Goal: Information Seeking & Learning: Learn about a topic

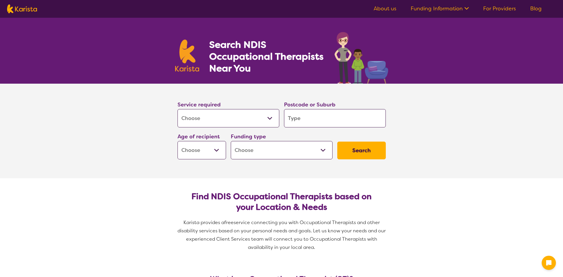
select select "[MEDICAL_DATA]"
click at [290, 119] on input "search" at bounding box center [335, 118] width 102 height 18
type input "3"
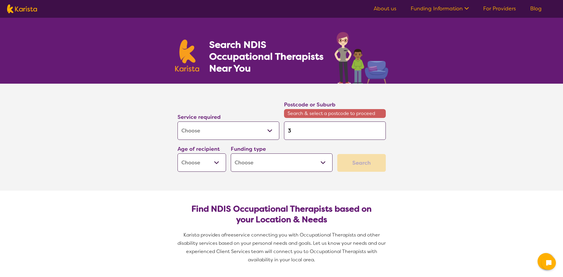
type input "39"
type input "391"
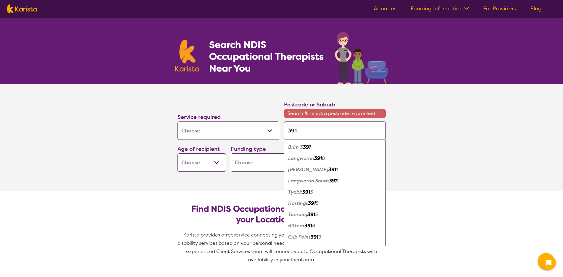
type input "3915"
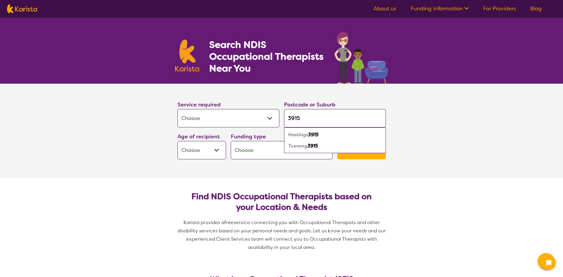
type input "391"
type input "3916"
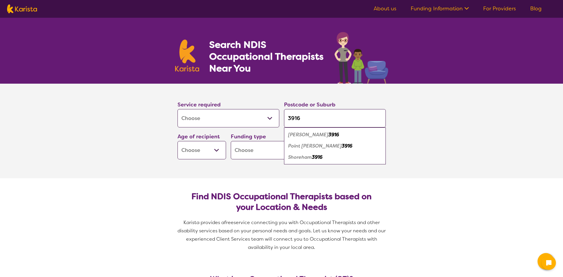
click at [312, 159] on em "Shoreham" at bounding box center [300, 157] width 24 height 6
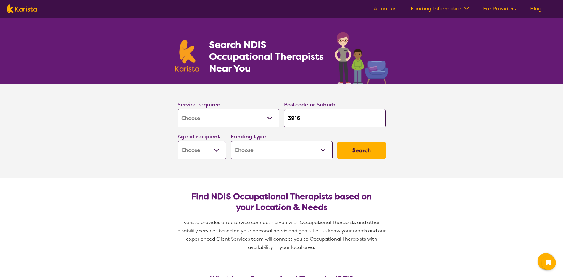
click at [214, 148] on select "Early Childhood - 0 to 9 Child - 10 to 11 Adolescent - 12 to 17 Adult - 18 to 6…" at bounding box center [201, 150] width 48 height 18
select select "EC"
click at [177, 141] on select "Early Childhood - 0 to 9 Child - 10 to 11 Adolescent - 12 to 17 Adult - 18 to 6…" at bounding box center [201, 150] width 48 height 18
select select "EC"
click at [324, 151] on select "Home Care Package (HCP) National Disability Insurance Scheme (NDIS) I don't know" at bounding box center [282, 150] width 102 height 18
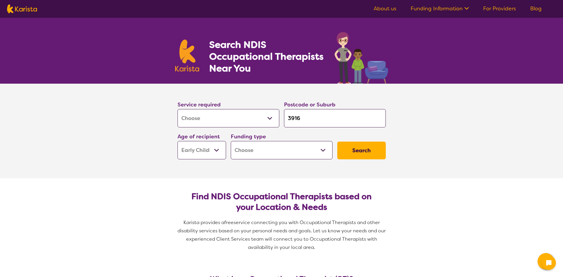
select select "i-don-t-know"
click at [231, 141] on select "Home Care Package (HCP) National Disability Insurance Scheme (NDIS) I don't know" at bounding box center [282, 150] width 102 height 18
select select "i-don-t-know"
click at [363, 152] on button "Search" at bounding box center [361, 151] width 48 height 18
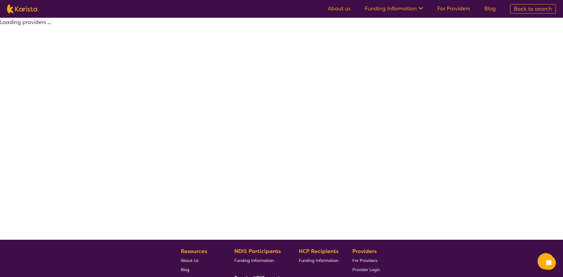
select select "[MEDICAL_DATA]"
select select "EC"
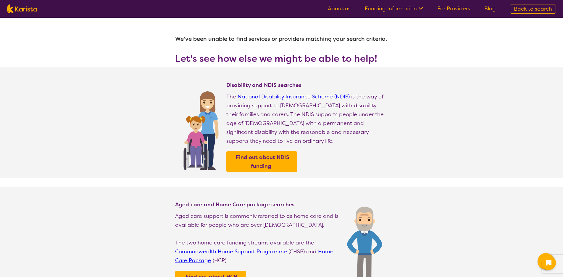
select select "[MEDICAL_DATA]"
select select "EC"
select select "i-don-t-know"
select select "[MEDICAL_DATA]"
select select "EC"
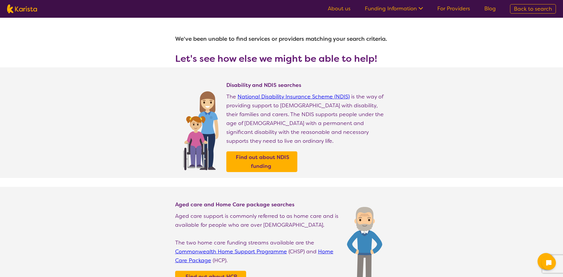
select select "i-don-t-know"
